Goal: Complete application form

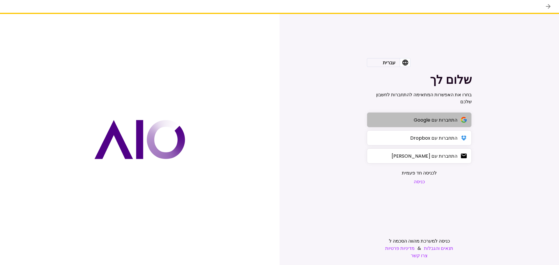
click at [412, 120] on button "התחברות עם Google" at bounding box center [419, 119] width 105 height 15
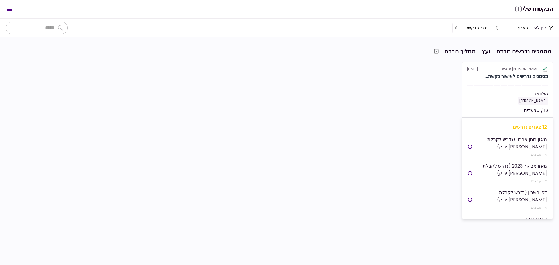
click at [501, 72] on section "אלטשולר שחם אשראי 20 Aug מסמכים נדרשים לאישור בקשת... נשלח אל: אמיר סקורניק 12 …" at bounding box center [507, 90] width 91 height 57
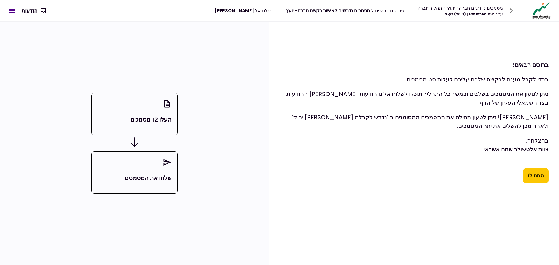
click at [537, 173] on button "התחילו" at bounding box center [535, 175] width 25 height 15
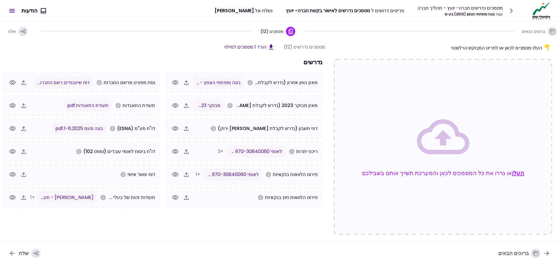
click at [34, 253] on icon "button" at bounding box center [36, 253] width 6 height 5
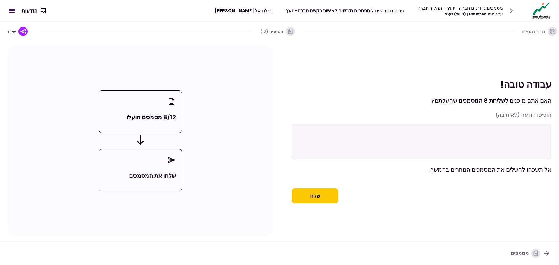
click at [526, 254] on div "מסמכים" at bounding box center [525, 253] width 30 height 9
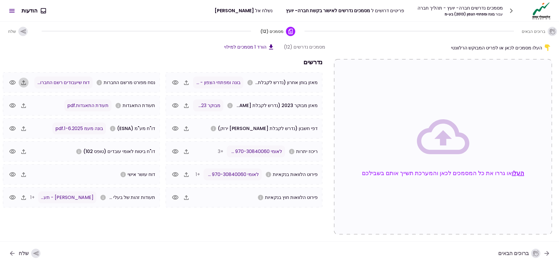
click at [23, 82] on icon "button" at bounding box center [23, 82] width 7 height 7
click at [249, 47] on button "הורד 1 מסמכים למילוי" at bounding box center [249, 46] width 50 height 7
click at [33, 252] on icon "button" at bounding box center [36, 253] width 6 height 6
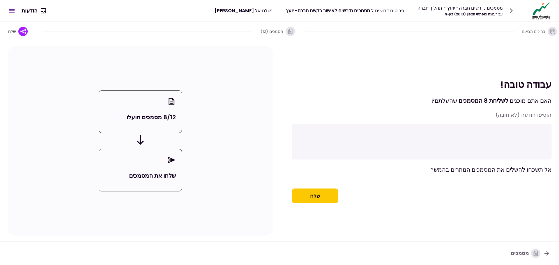
click at [312, 202] on button "שלח" at bounding box center [315, 196] width 47 height 15
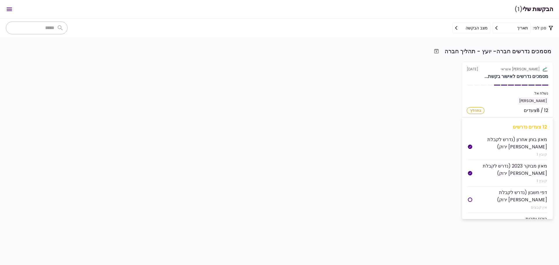
click at [472, 111] on div "בתהליך" at bounding box center [476, 110] width 18 height 7
